Goal: Browse casually: Explore the website without a specific task or goal

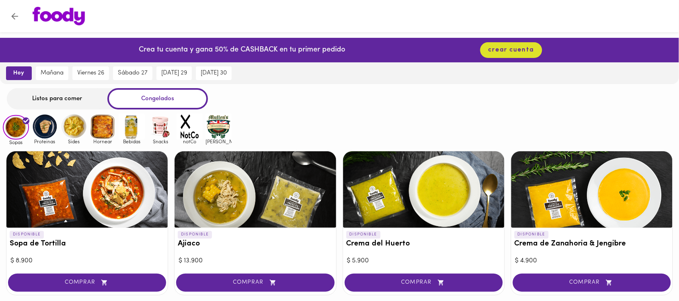
click at [41, 127] on img at bounding box center [45, 126] width 26 height 26
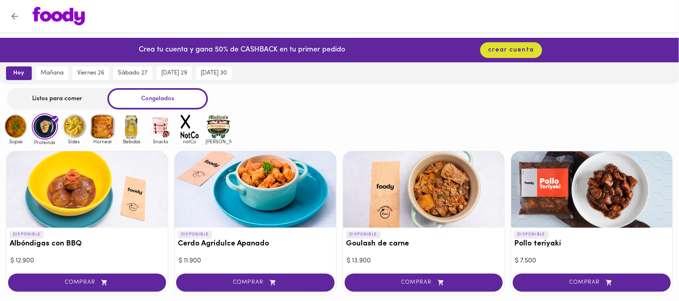
click at [86, 126] on img at bounding box center [74, 126] width 26 height 26
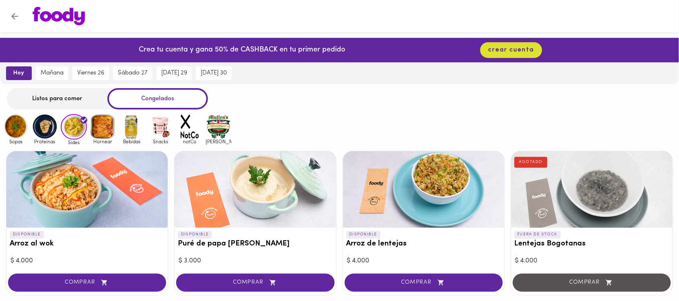
click at [103, 125] on img at bounding box center [103, 126] width 26 height 26
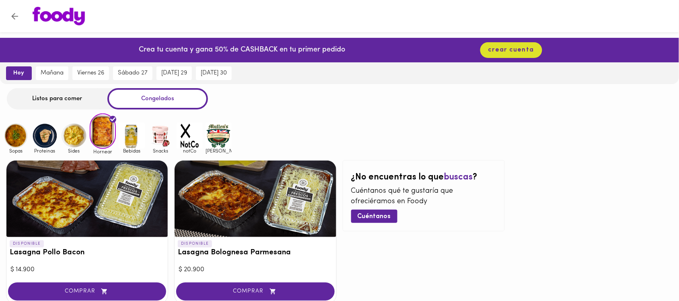
click at [134, 135] on img at bounding box center [132, 136] width 26 height 26
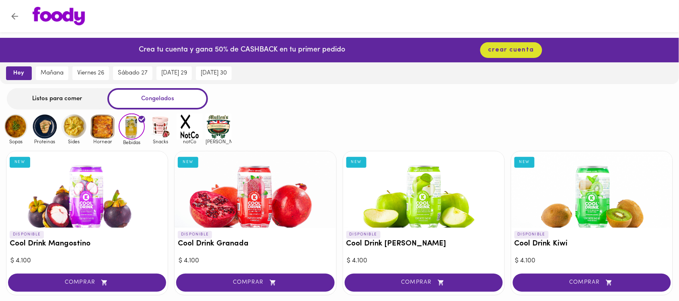
click at [166, 129] on img at bounding box center [161, 126] width 26 height 26
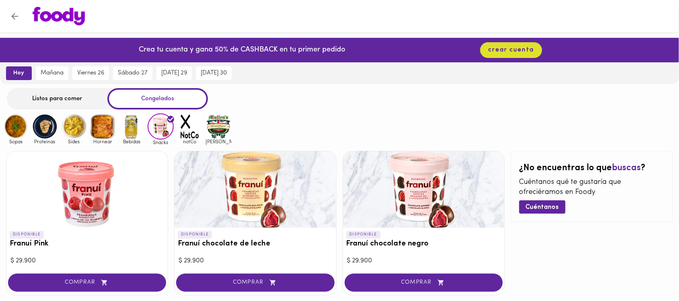
click at [190, 125] on img at bounding box center [190, 126] width 26 height 26
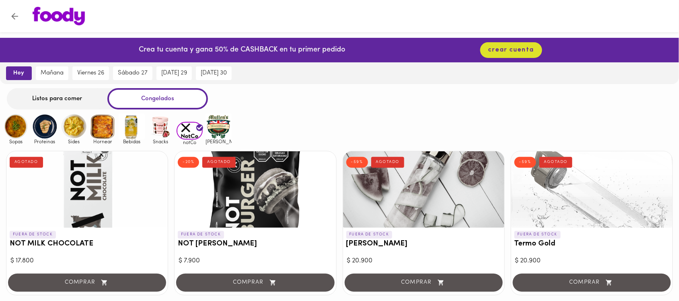
click at [216, 125] on img at bounding box center [219, 126] width 26 height 26
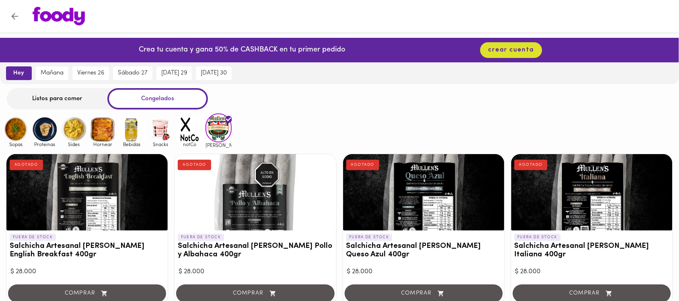
click at [9, 128] on img at bounding box center [16, 129] width 26 height 26
